Goal: Task Accomplishment & Management: Manage account settings

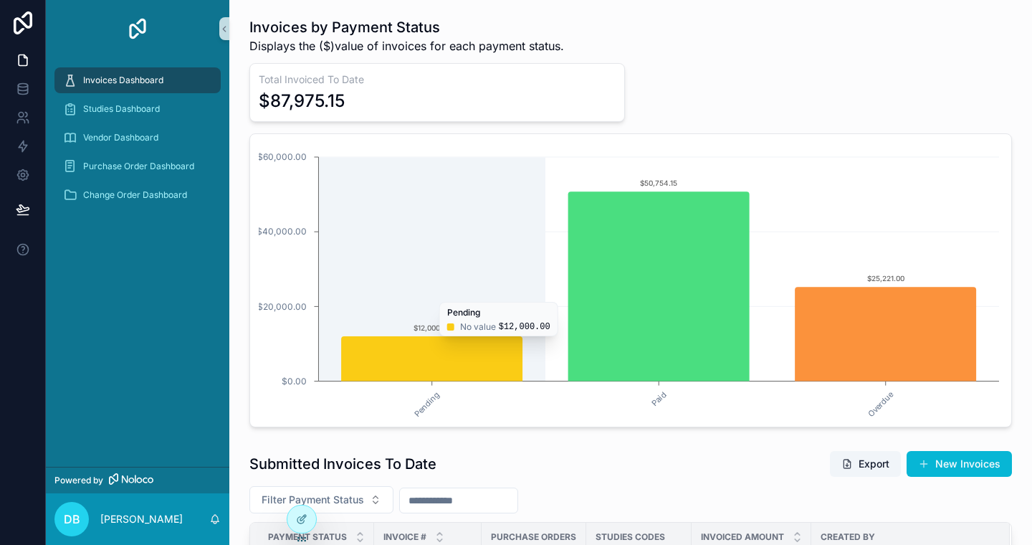
click at [607, 302] on icon "chart" at bounding box center [658, 285] width 181 height 189
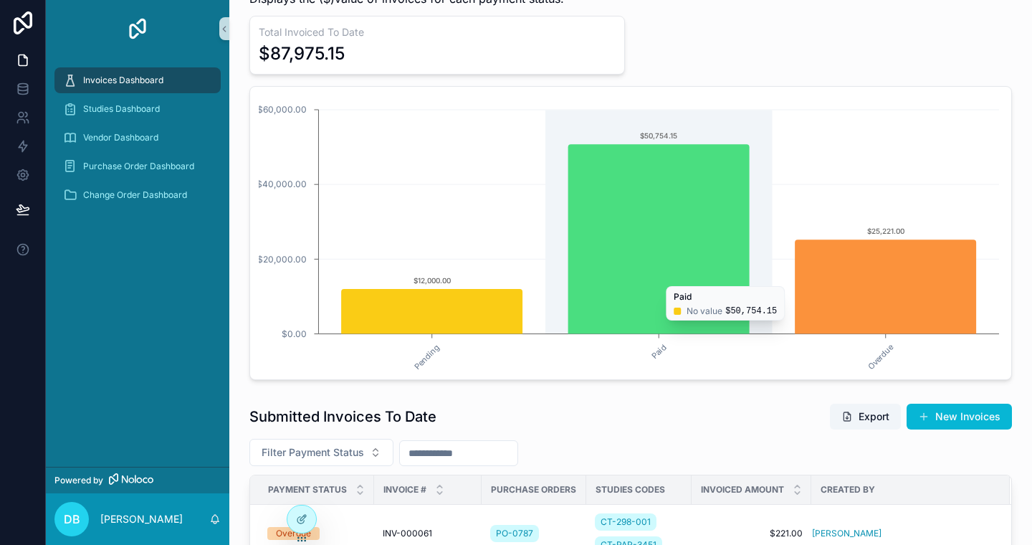
scroll to position [24, 0]
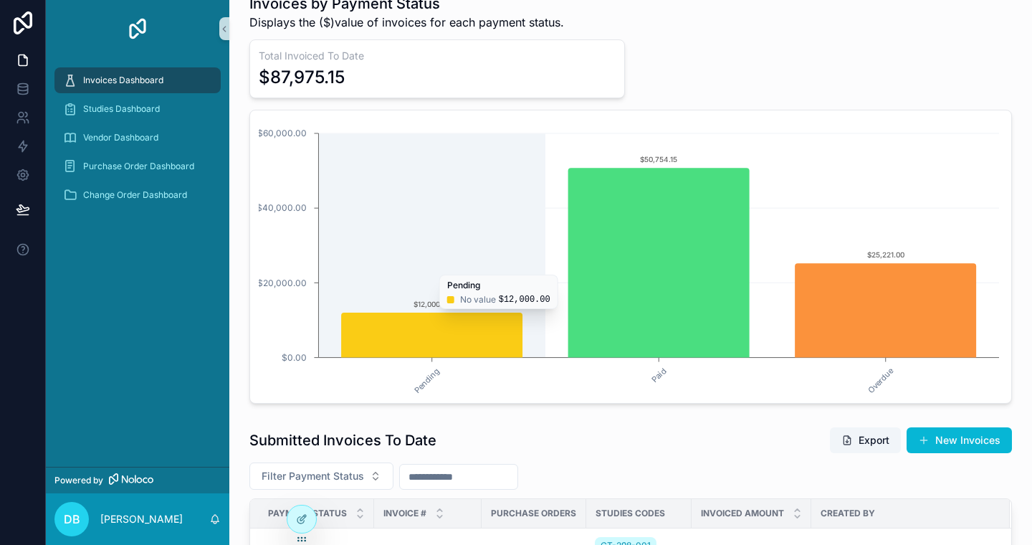
click at [452, 316] on icon "chart" at bounding box center [431, 334] width 181 height 45
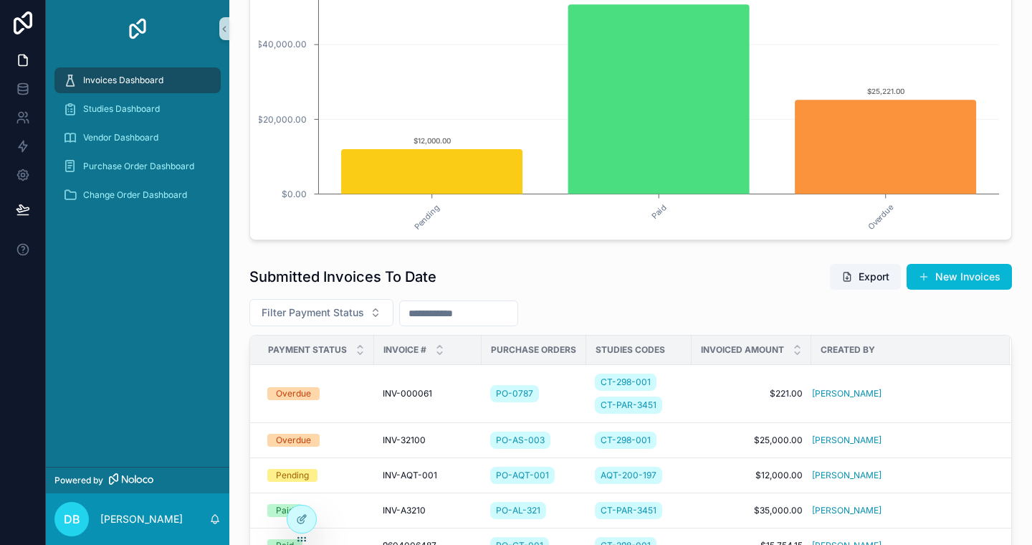
scroll to position [163, 0]
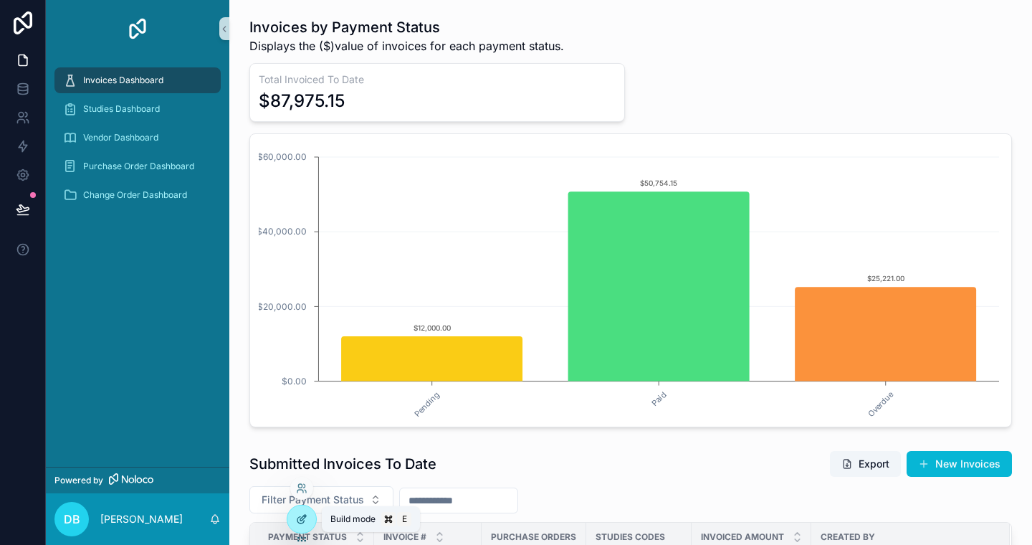
click at [307, 518] on icon at bounding box center [301, 518] width 11 height 11
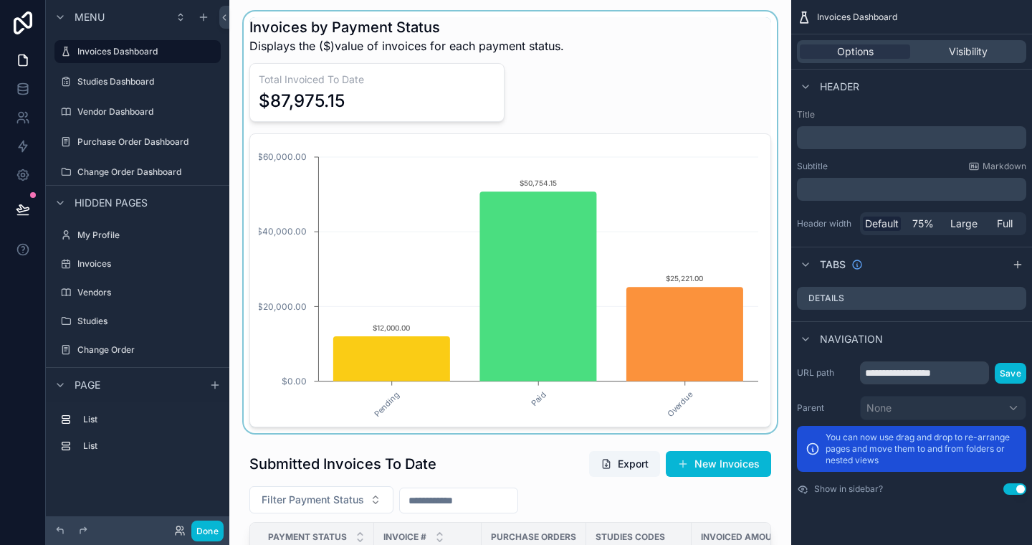
click at [714, 144] on div "scrollable content" at bounding box center [510, 221] width 539 height 421
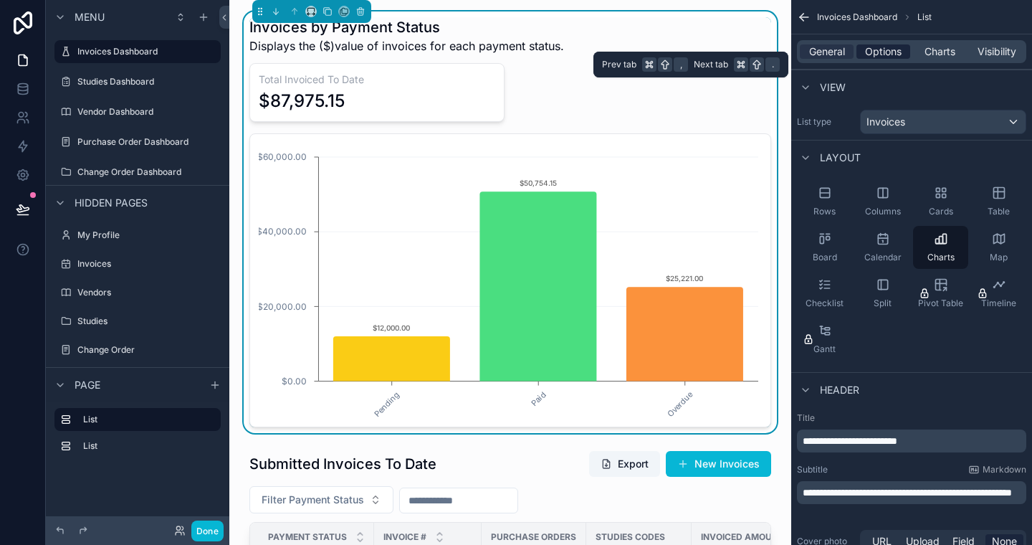
click at [886, 51] on span "Options" at bounding box center [883, 51] width 37 height 14
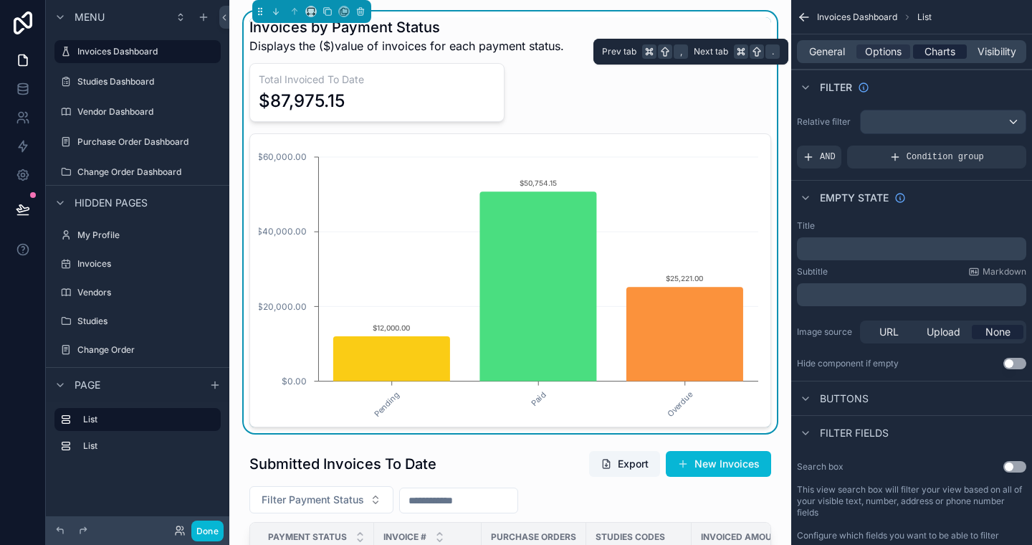
click at [940, 57] on span "Charts" at bounding box center [940, 51] width 31 height 14
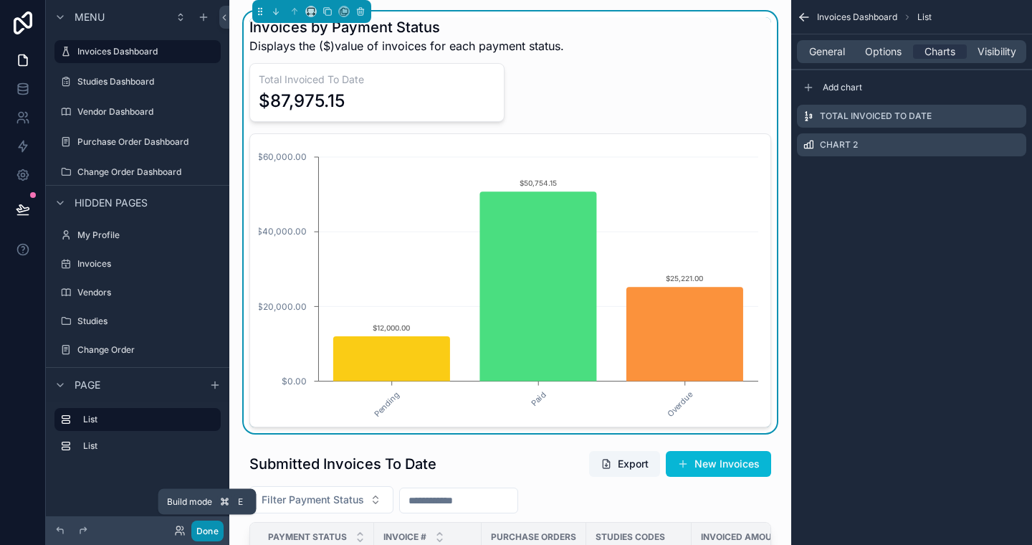
click at [206, 528] on button "Done" at bounding box center [207, 530] width 32 height 21
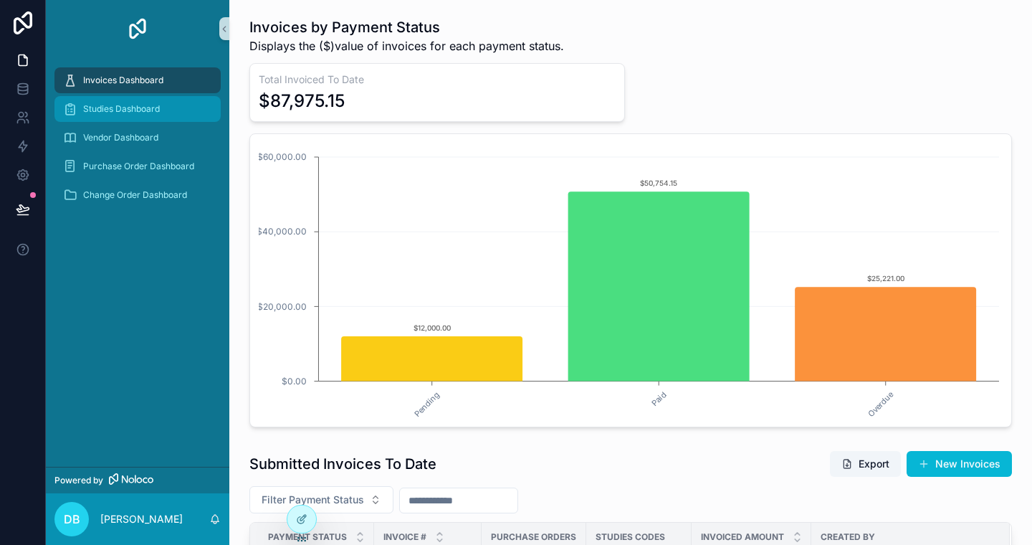
click at [126, 110] on span "Studies Dashboard" at bounding box center [121, 108] width 77 height 11
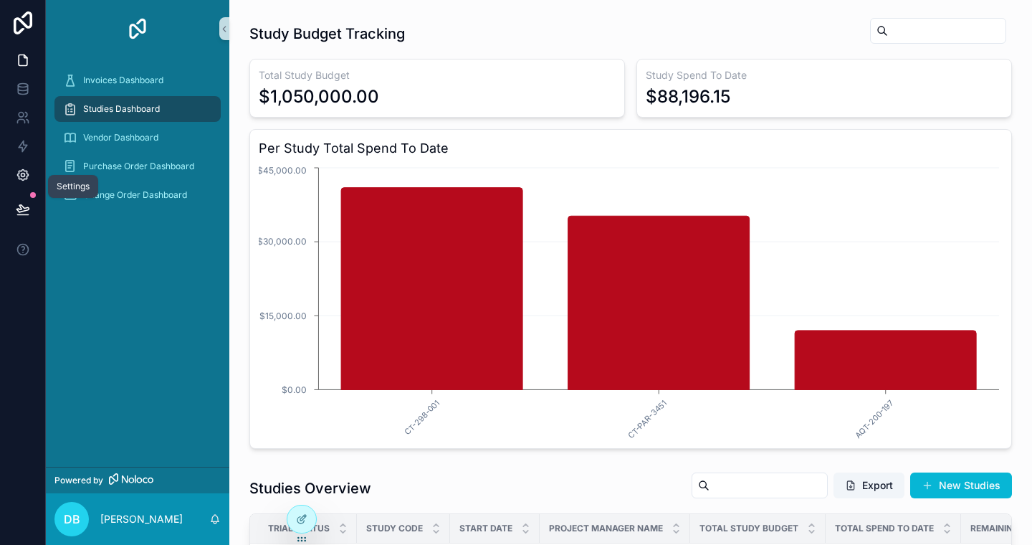
click at [23, 175] on icon at bounding box center [23, 175] width 14 height 14
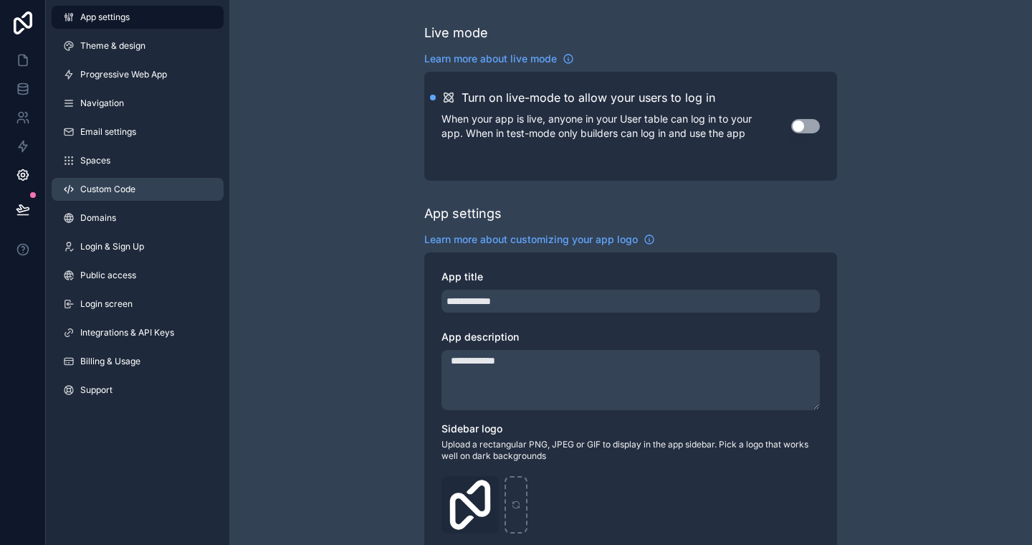
click at [118, 188] on span "Custom Code" at bounding box center [107, 188] width 55 height 11
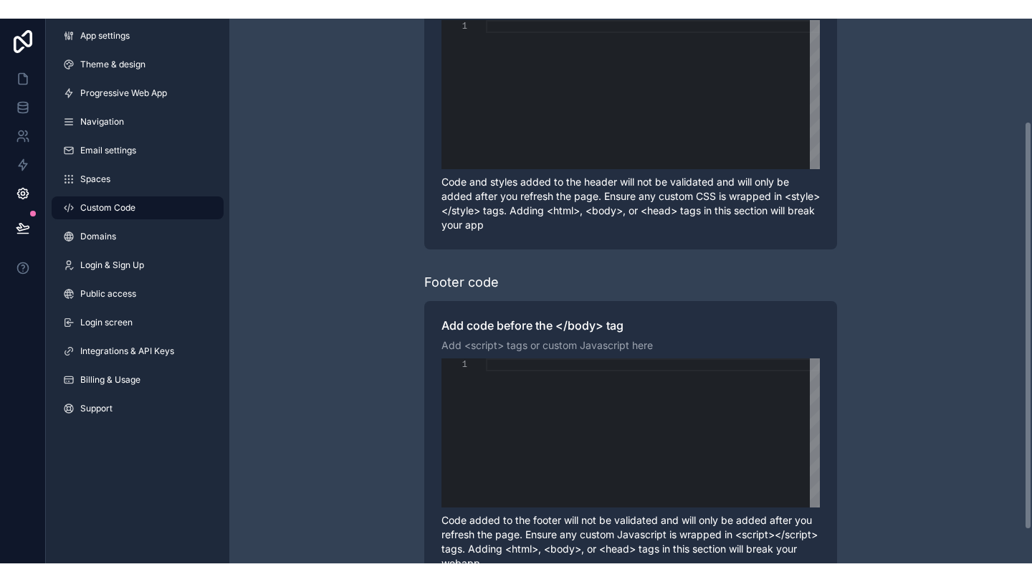
scroll to position [133, 0]
